Goal: Task Accomplishment & Management: Complete application form

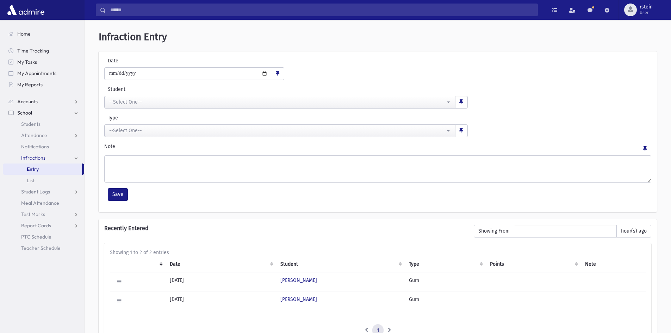
click at [44, 170] on link "Entry" at bounding box center [42, 168] width 79 height 11
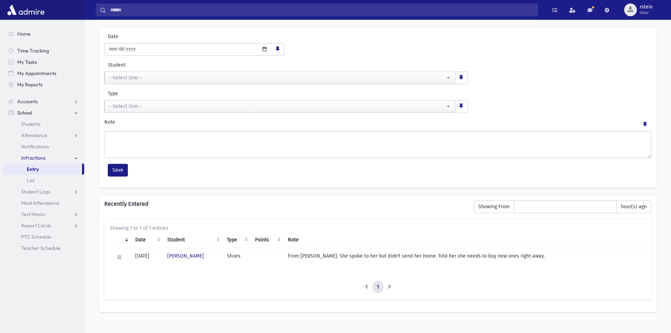
scroll to position [35, 0]
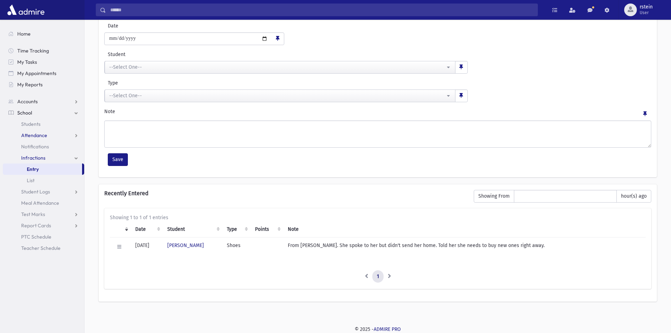
click at [53, 135] on link "Attendance" at bounding box center [43, 135] width 81 height 11
click at [52, 146] on link "Entry" at bounding box center [43, 146] width 81 height 11
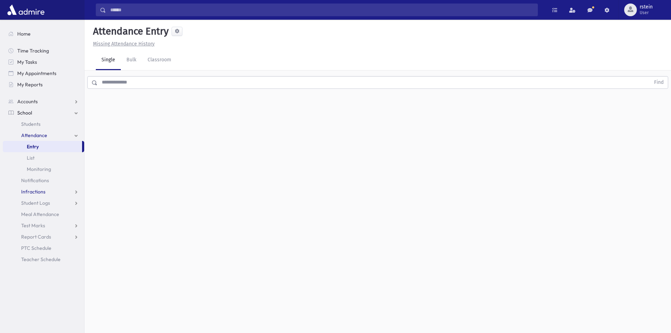
click at [78, 192] on link "Infractions" at bounding box center [43, 191] width 81 height 11
click at [58, 204] on link "Entry" at bounding box center [43, 202] width 81 height 11
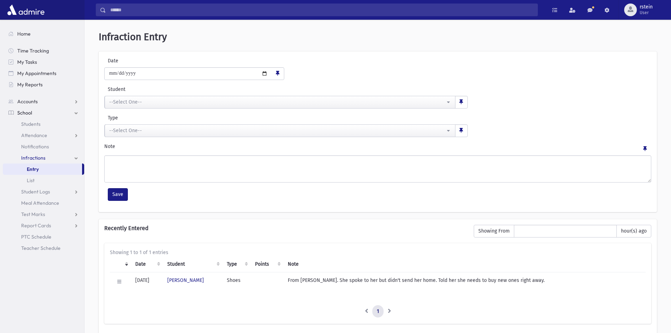
click at [391, 311] on li at bounding box center [390, 311] width 12 height 13
click at [390, 308] on li at bounding box center [390, 311] width 12 height 13
click at [366, 309] on li at bounding box center [366, 311] width 12 height 13
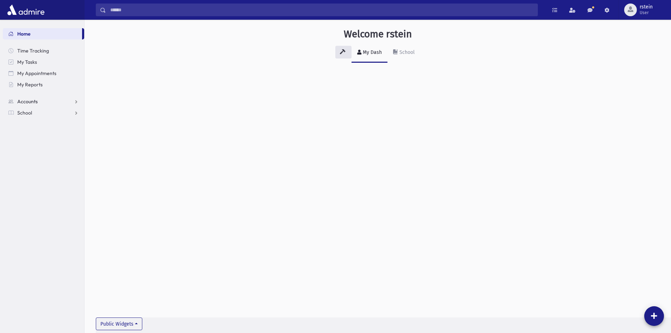
click at [41, 100] on link "Accounts" at bounding box center [43, 101] width 81 height 11
click at [41, 136] on link "School" at bounding box center [43, 135] width 81 height 11
click at [41, 135] on span "Attendance" at bounding box center [34, 135] width 26 height 6
click at [38, 144] on span "Entry" at bounding box center [33, 146] width 12 height 6
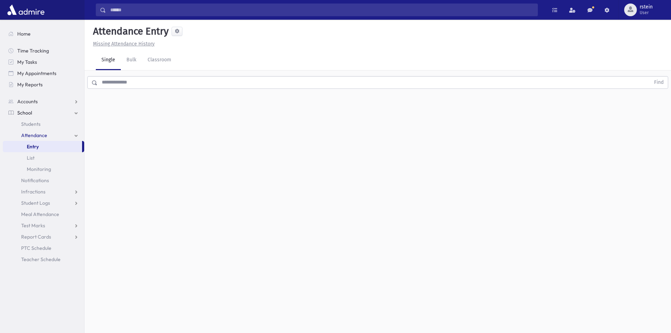
click at [431, 173] on div "Attendance Entry Missing Attendance History Single Bulk Classroom Find 0 record…" at bounding box center [378, 176] width 587 height 313
